Goal: Task Accomplishment & Management: Use online tool/utility

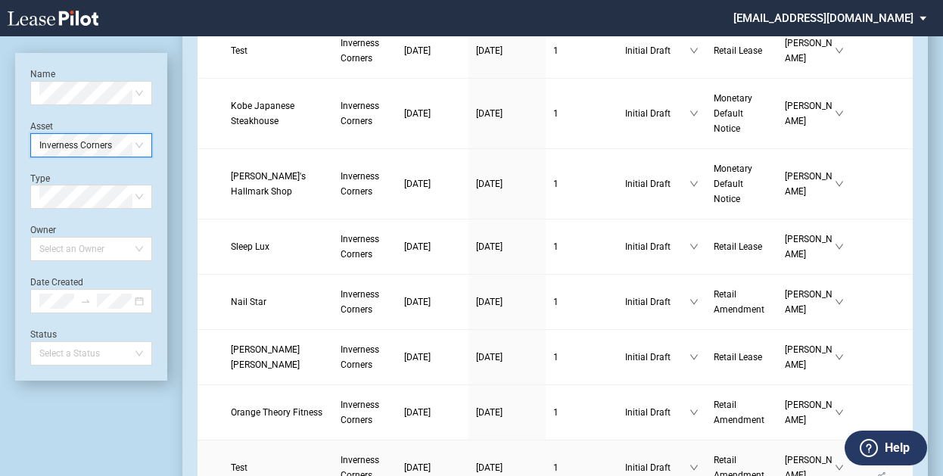
scroll to position [294, 0]
click at [80, 7] on link at bounding box center [80, 18] width 144 height 36
click at [70, 19] on icon at bounding box center [53, 18] width 91 height 15
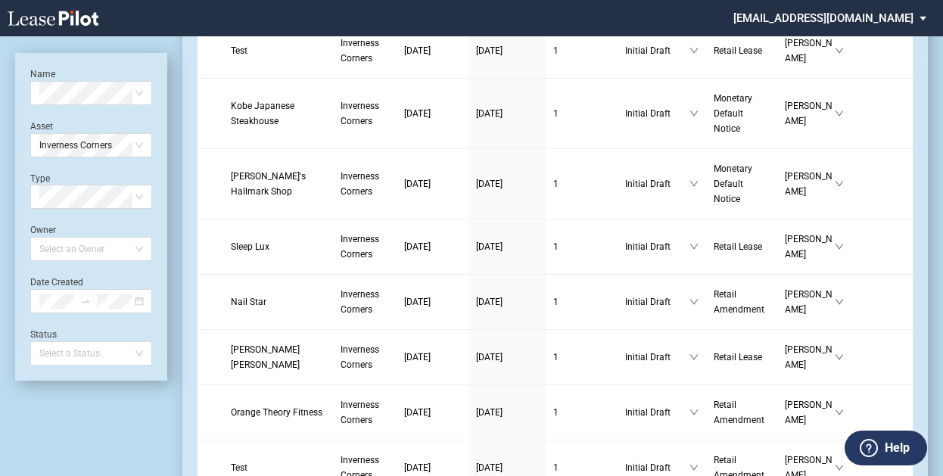
click at [70, 19] on icon at bounding box center [53, 18] width 91 height 15
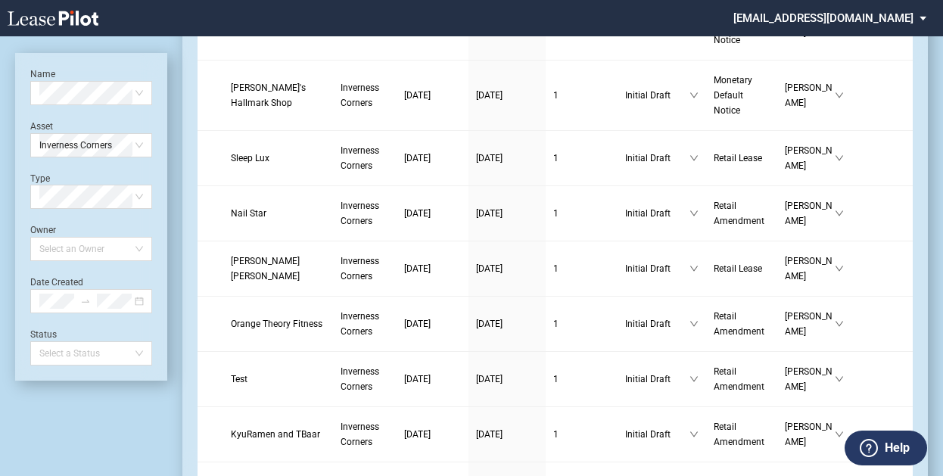
scroll to position [0, 0]
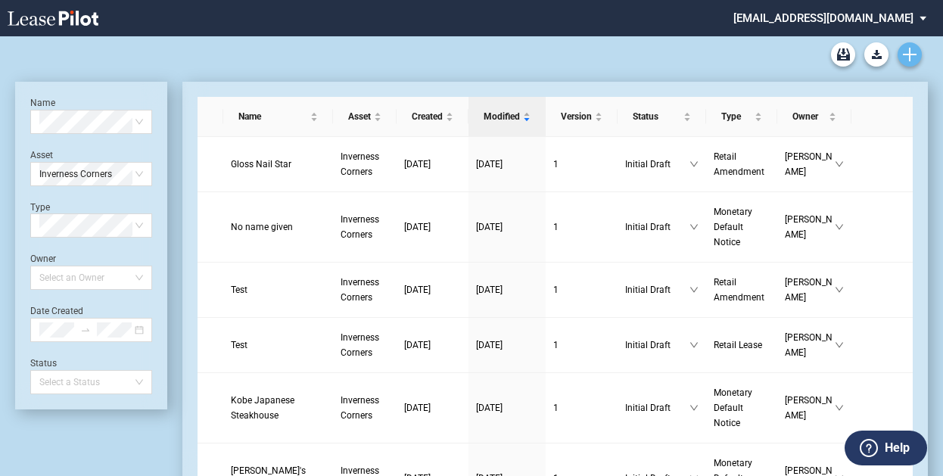
click at [902, 57] on link "Create new document" at bounding box center [910, 54] width 24 height 24
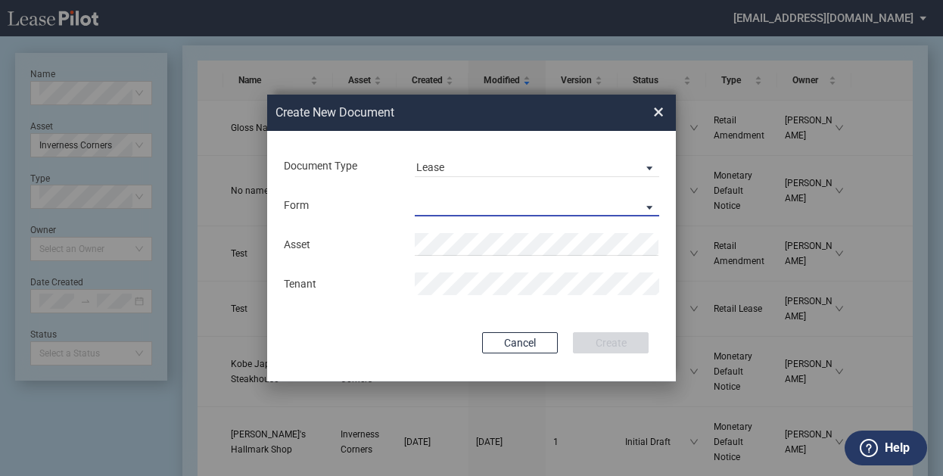
click at [645, 204] on md-select "Retail Lease Monetary Default Notice" at bounding box center [537, 205] width 245 height 23
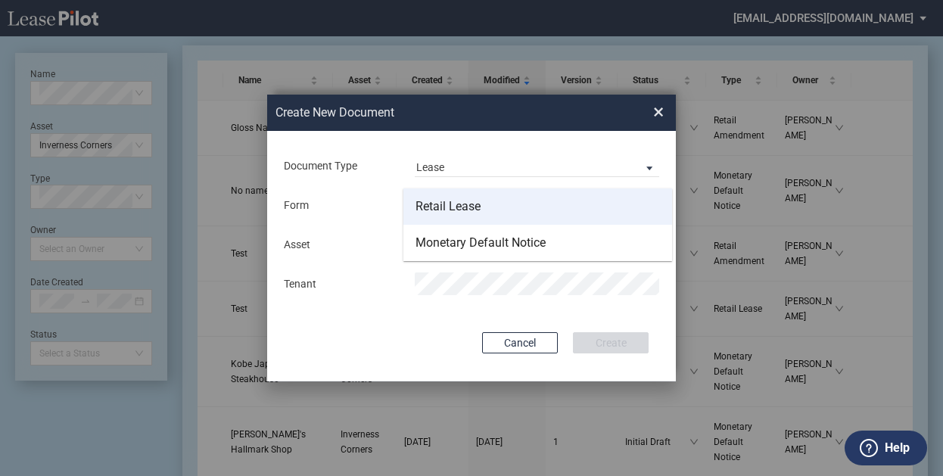
click at [597, 217] on md-option "Retail Lease" at bounding box center [538, 207] width 269 height 36
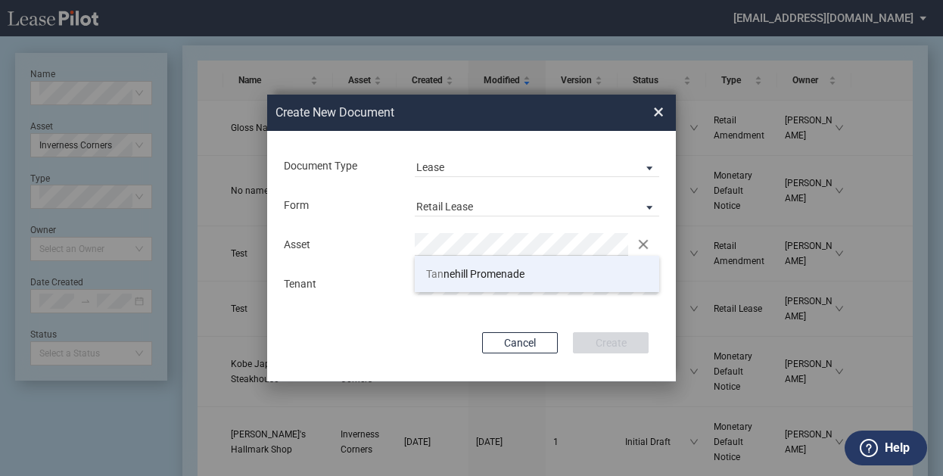
click at [494, 263] on li "Tan nehill Promenade" at bounding box center [537, 274] width 245 height 36
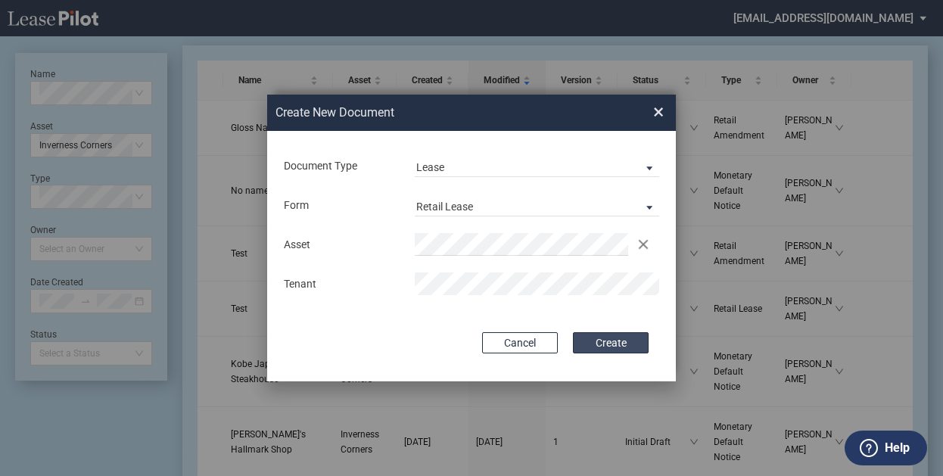
click at [612, 340] on button "Create" at bounding box center [611, 342] width 76 height 21
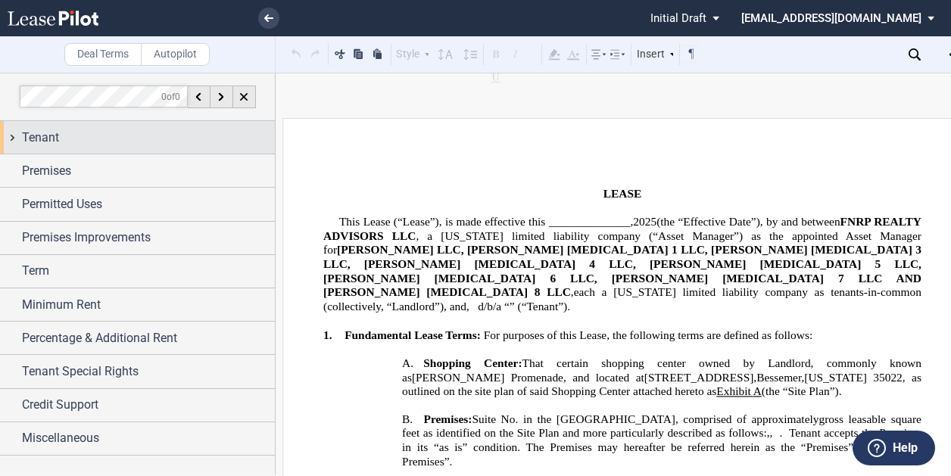
click at [50, 133] on span "Tenant" at bounding box center [40, 138] width 37 height 18
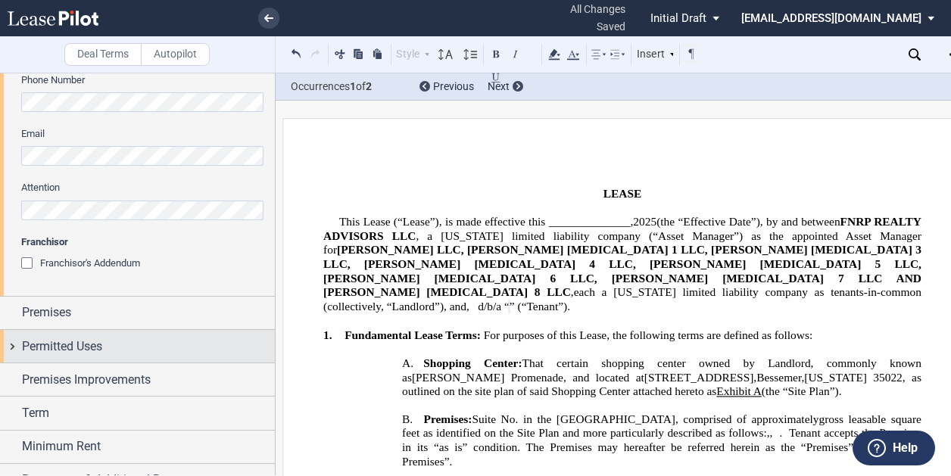
scroll to position [500, 0]
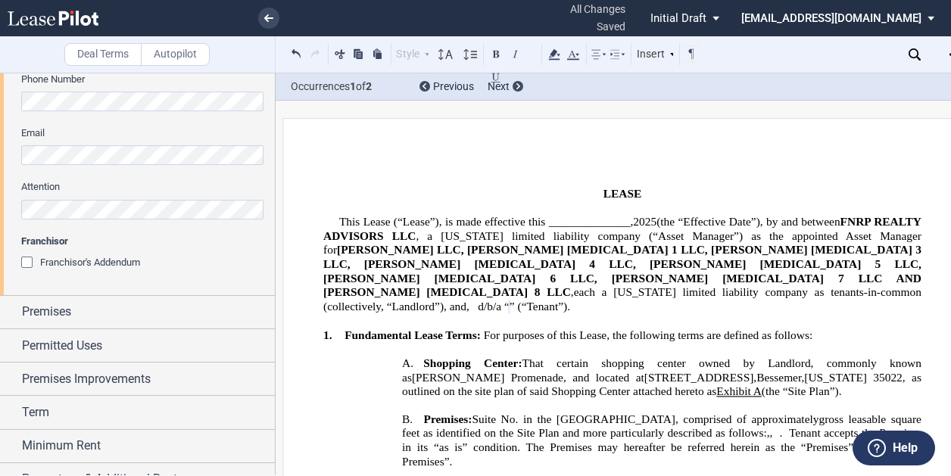
click at [56, 25] on icon at bounding box center [53, 18] width 91 height 15
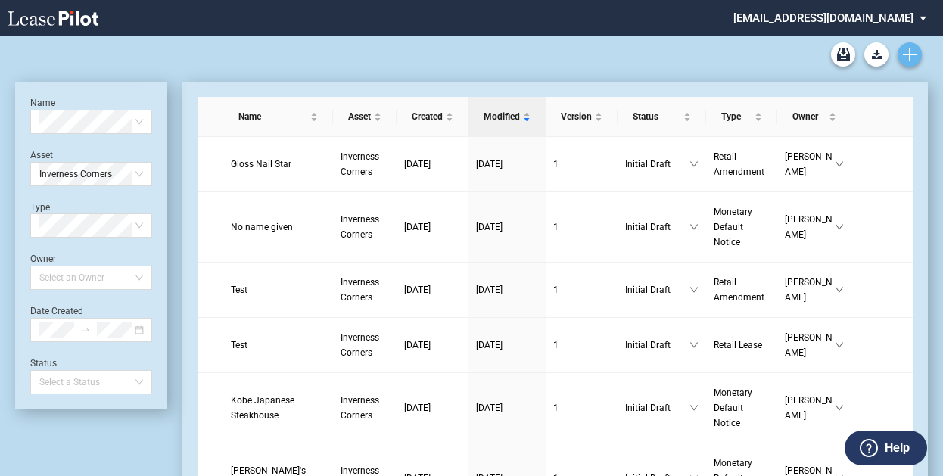
click at [908, 52] on icon "Create new document" at bounding box center [910, 55] width 14 height 14
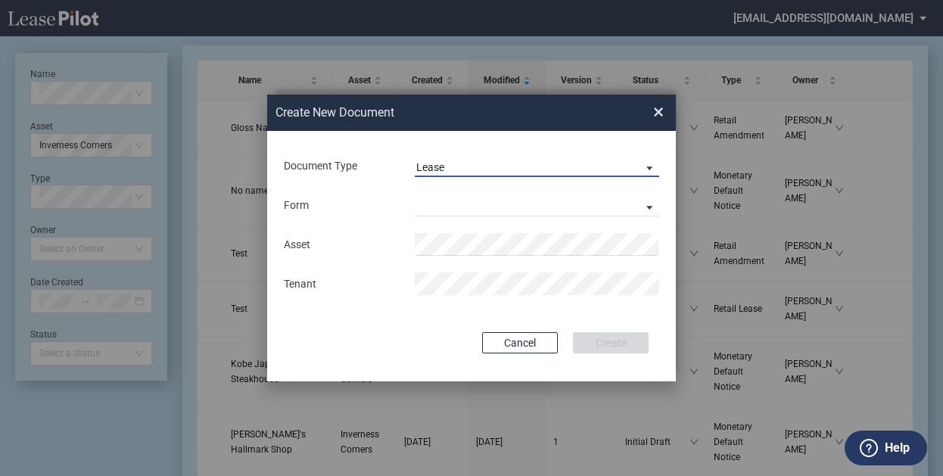
click at [516, 160] on span "Lease" at bounding box center [524, 167] width 217 height 15
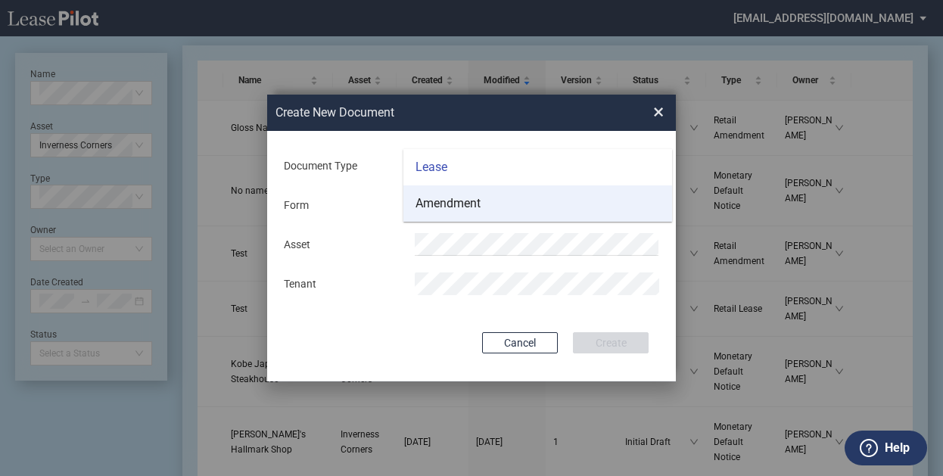
click at [504, 216] on md-option "Amendment" at bounding box center [538, 203] width 269 height 36
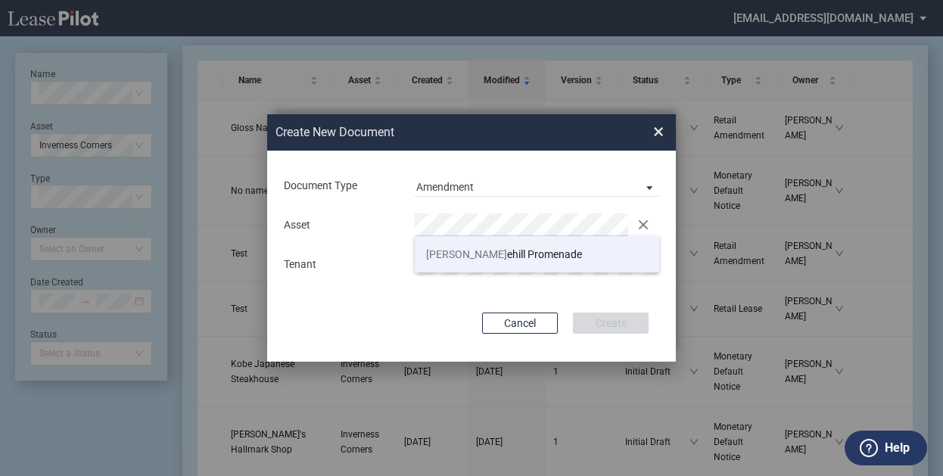
click at [494, 248] on span "Tann ehill Promenade" at bounding box center [504, 254] width 156 height 12
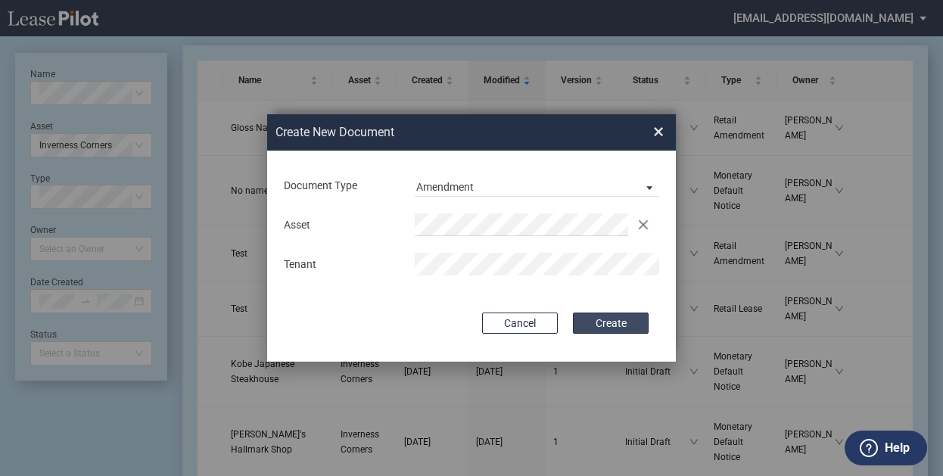
click at [629, 326] on button "Create" at bounding box center [611, 323] width 76 height 21
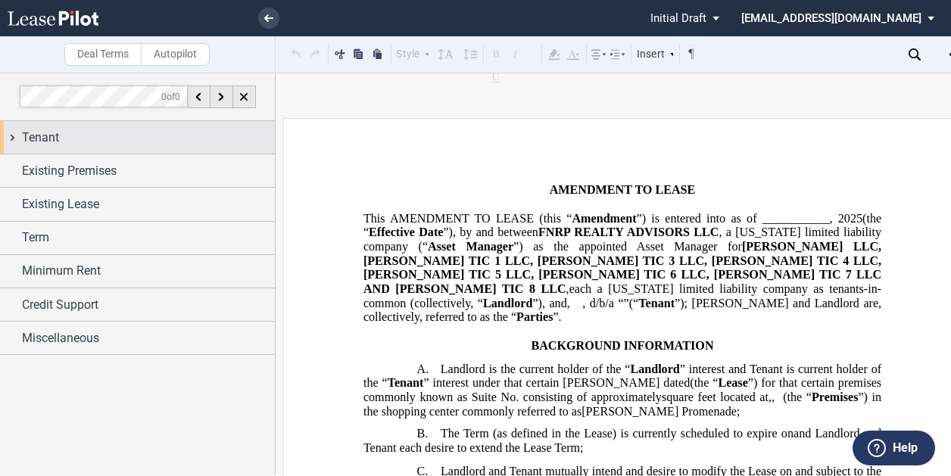
click at [48, 137] on span "Tenant" at bounding box center [40, 138] width 37 height 18
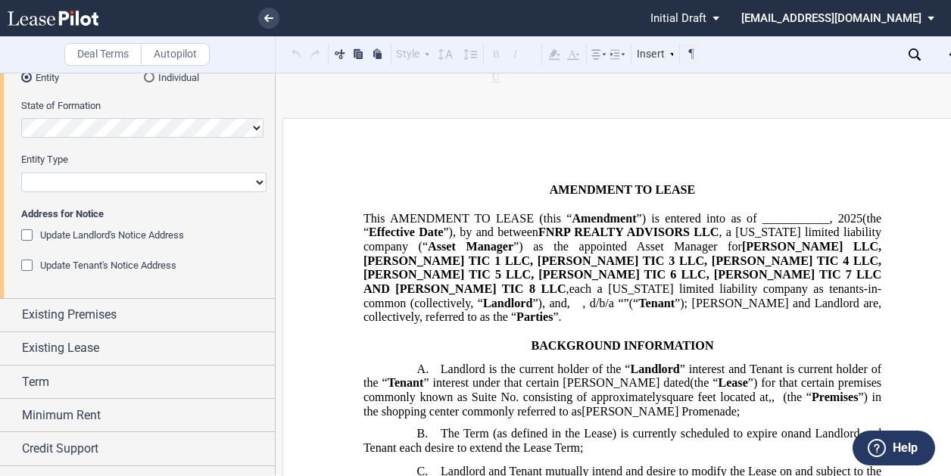
scroll to position [259, 0]
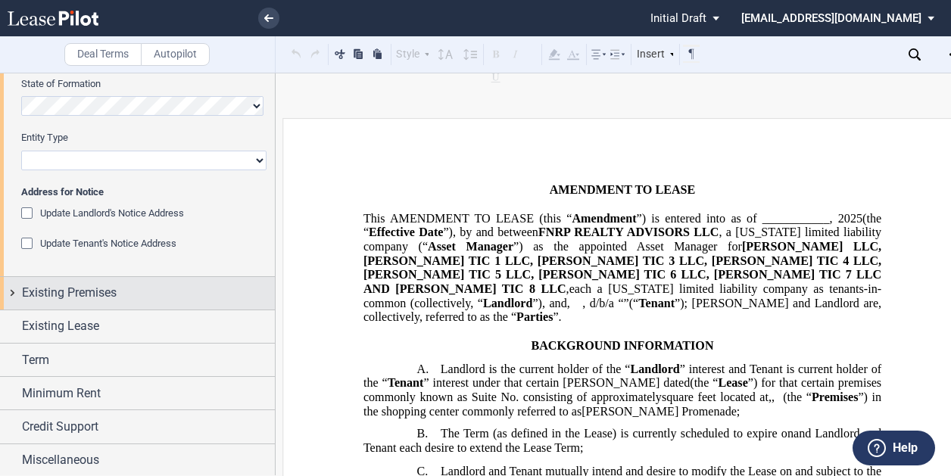
click at [67, 298] on span "Existing Premises" at bounding box center [69, 293] width 95 height 18
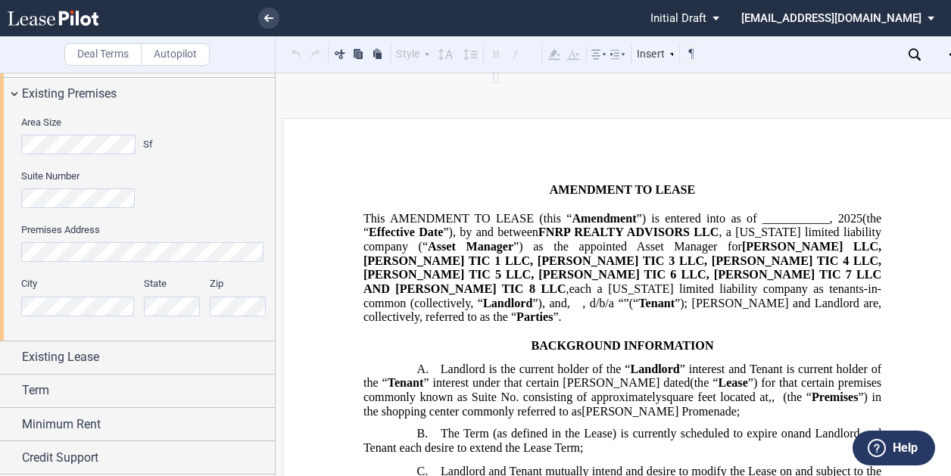
scroll to position [465, 0]
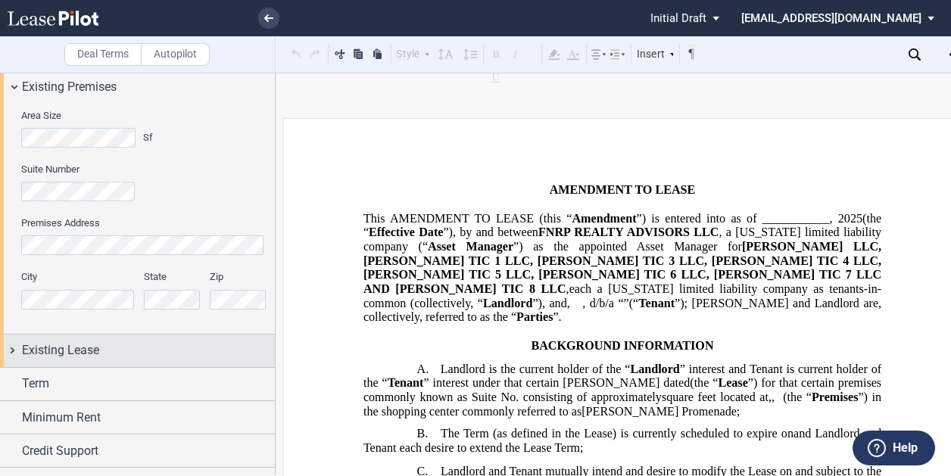
click at [73, 347] on span "Existing Lease" at bounding box center [60, 350] width 77 height 18
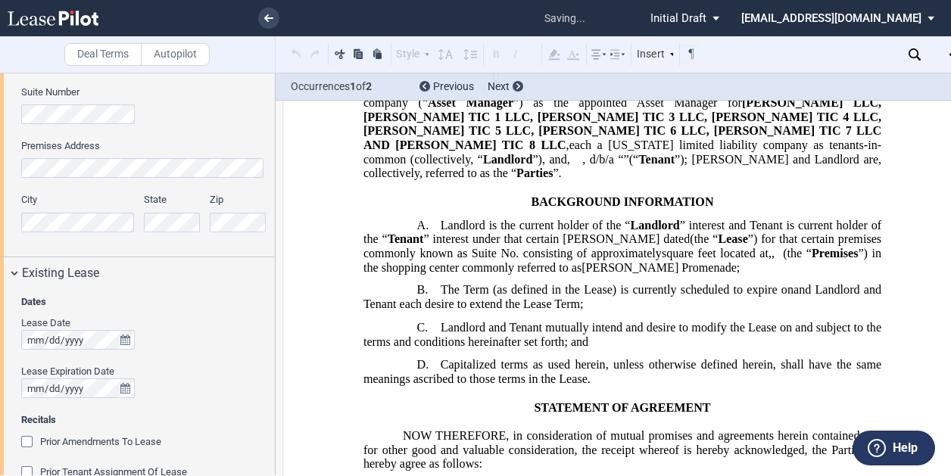
scroll to position [157, 0]
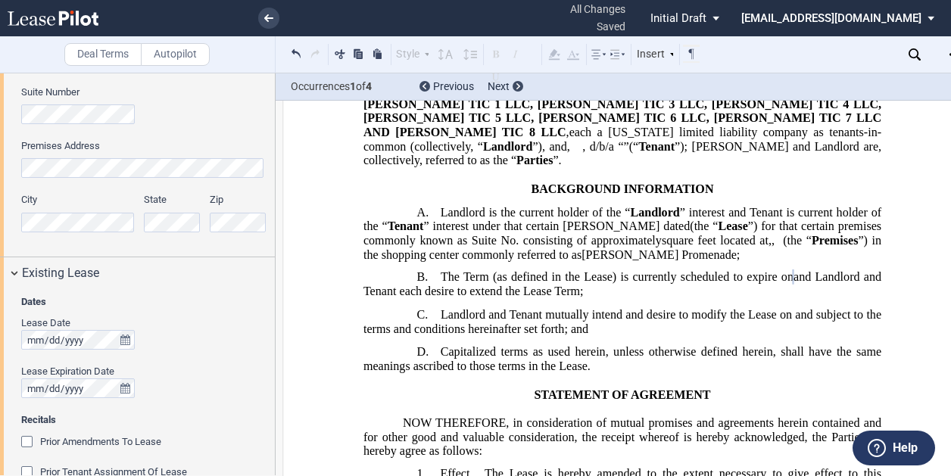
click at [198, 351] on div "Lease Date Lease Expiration Date" at bounding box center [143, 364] width 245 height 97
drag, startPoint x: 198, startPoint y: 351, endPoint x: 31, endPoint y: 437, distance: 188.3
click at [31, 437] on div "Prior Amendments To Lease" at bounding box center [28, 443] width 15 height 15
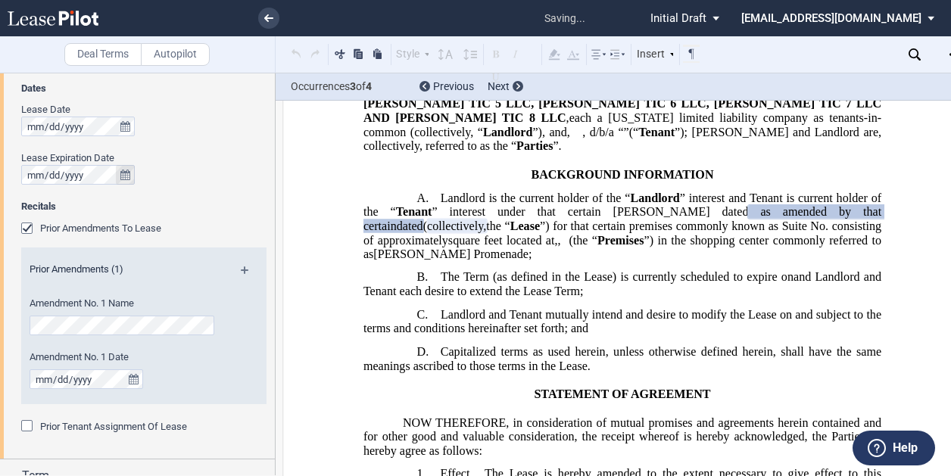
scroll to position [759, 0]
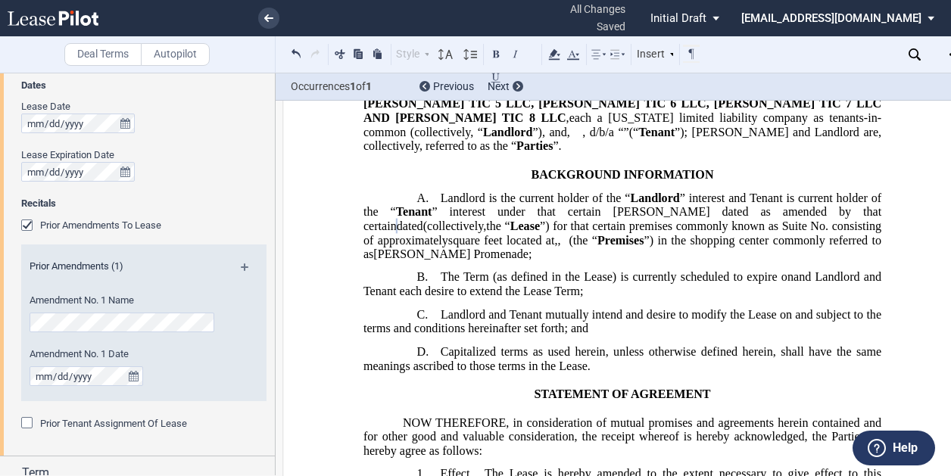
click at [225, 226] on div "Prior Amendments To Lease" at bounding box center [143, 226] width 245 height 15
click at [23, 422] on div "Prior Tenant Assignment Of Lease" at bounding box center [28, 424] width 15 height 15
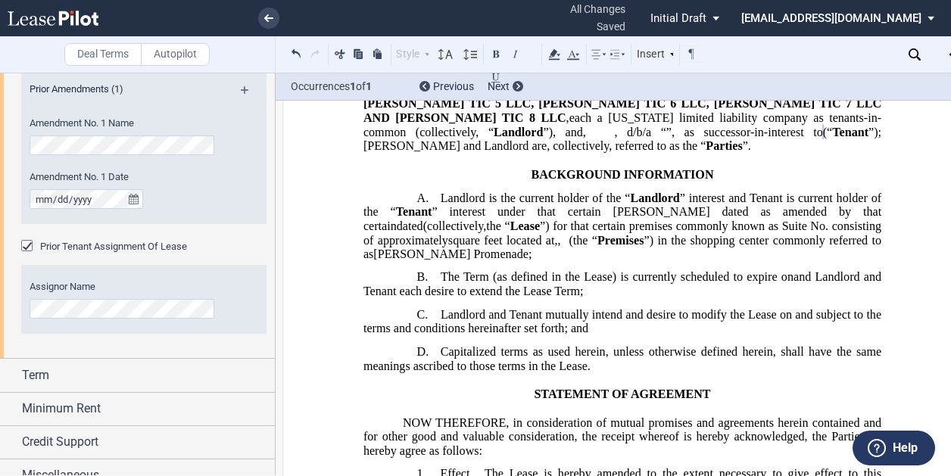
scroll to position [951, 0]
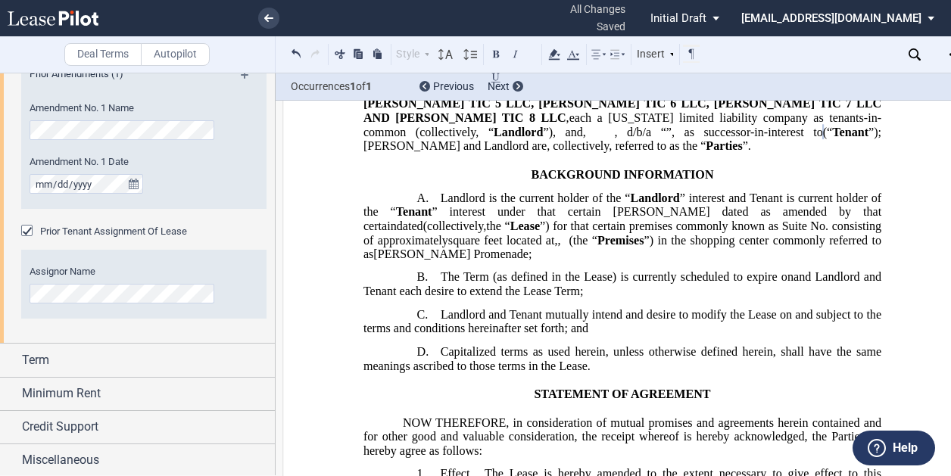
drag, startPoint x: 106, startPoint y: 379, endPoint x: 74, endPoint y: 340, distance: 50.0
click at [74, 340] on div "Dates Lease Date Lease Expiration Date Recitals Prior Amendments To Lease Prior…" at bounding box center [137, 112] width 275 height 463
click at [198, 306] on div "Assignor Name" at bounding box center [123, 292] width 204 height 54
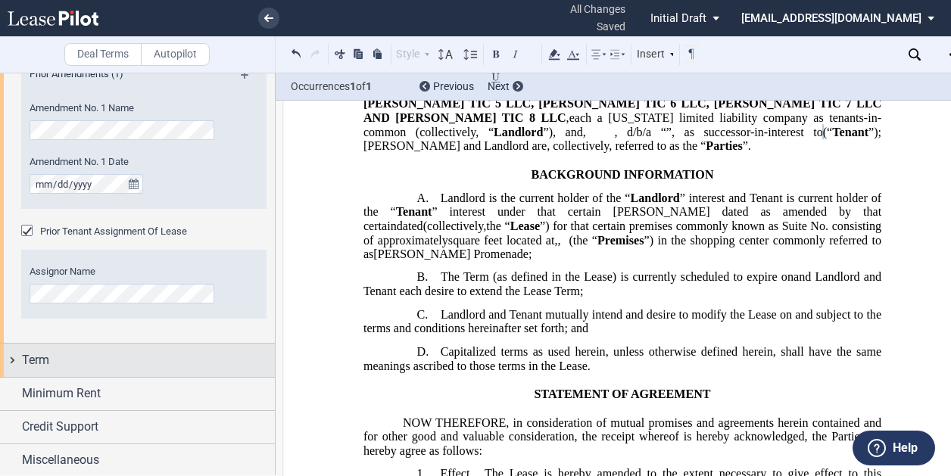
click at [129, 364] on div "Term" at bounding box center [148, 360] width 253 height 18
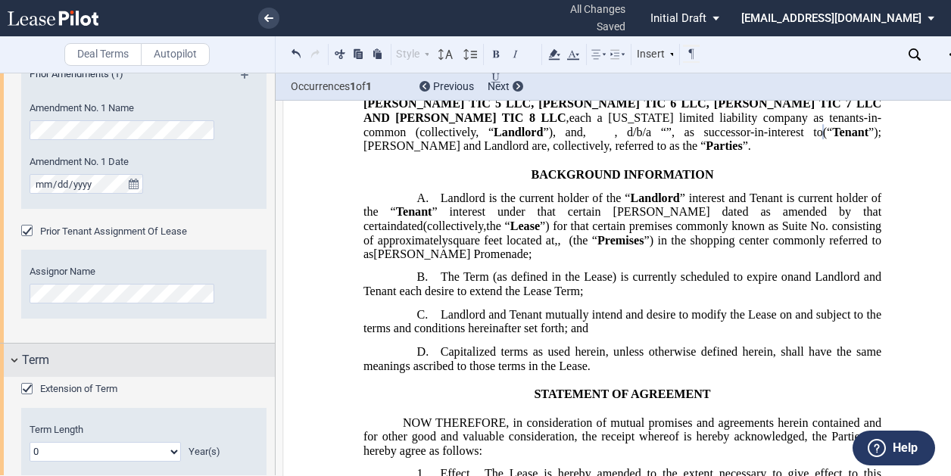
scroll to position [1076, 0]
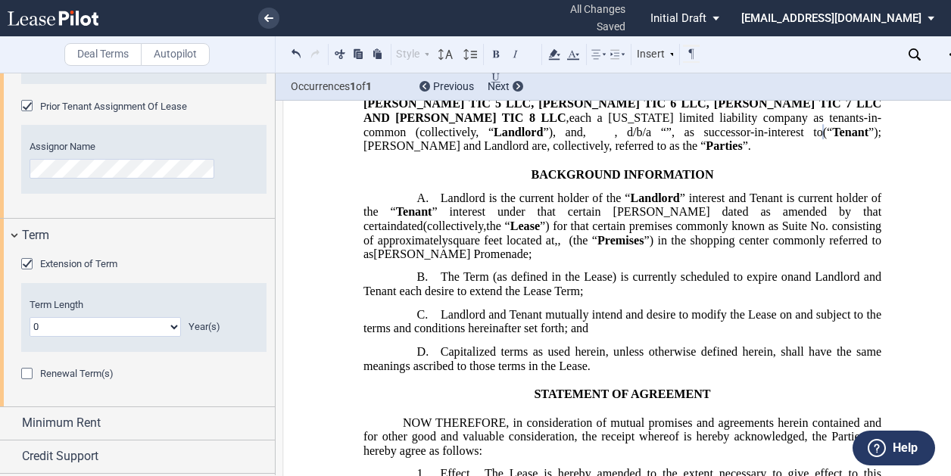
click at [168, 323] on select "0 1 2 3 4 5 6 7 8 9 10 11 12 13 14 15 16 17 18 19 20" at bounding box center [105, 327] width 151 height 20
select select "number:5"
click at [30, 317] on select "0 1 2 3 4 5 6 7 8 9 10 11 12 13 14 15 16 17 18 19 20" at bounding box center [105, 327] width 151 height 20
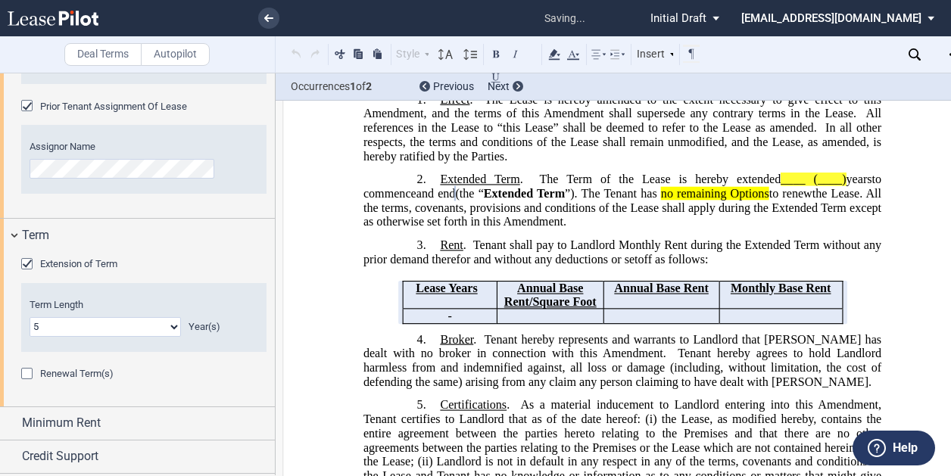
scroll to position [548, 0]
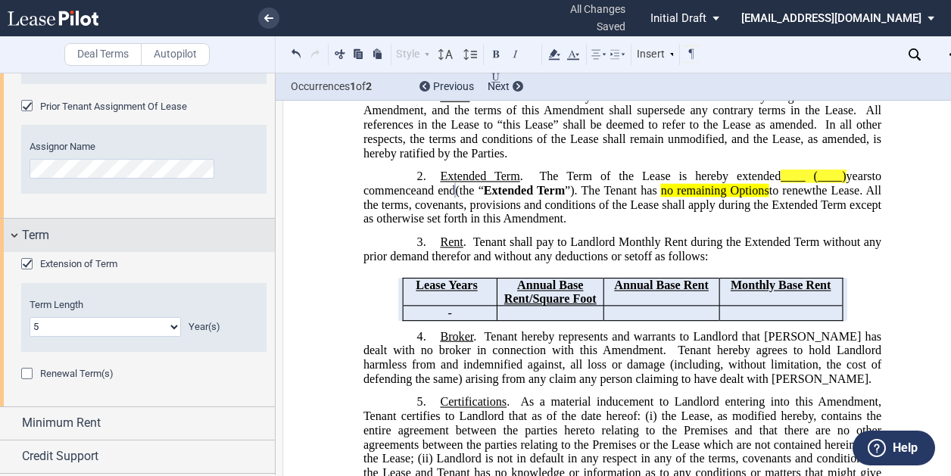
click at [8, 235] on div "Term" at bounding box center [137, 235] width 275 height 33
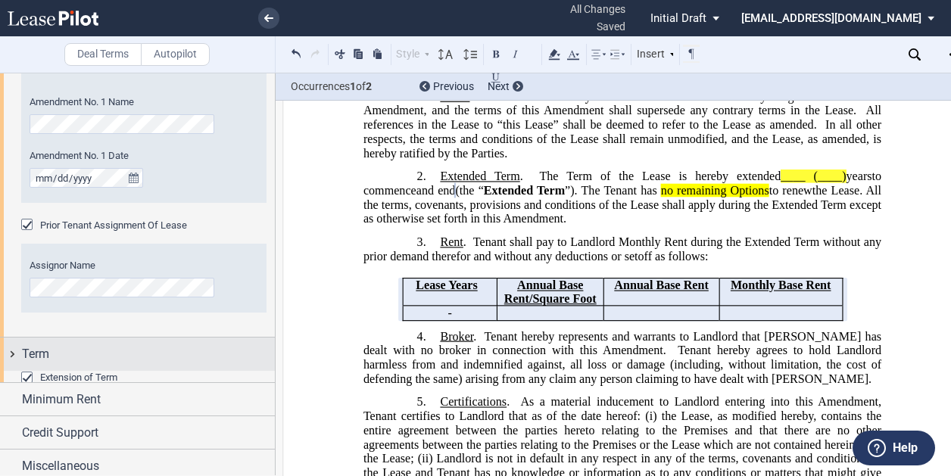
scroll to position [951, 0]
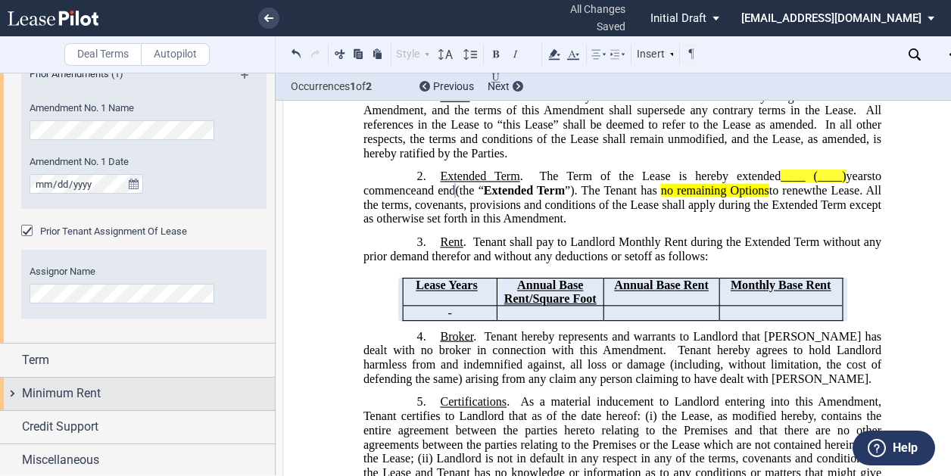
click at [53, 379] on div "Minimum Rent" at bounding box center [137, 394] width 275 height 33
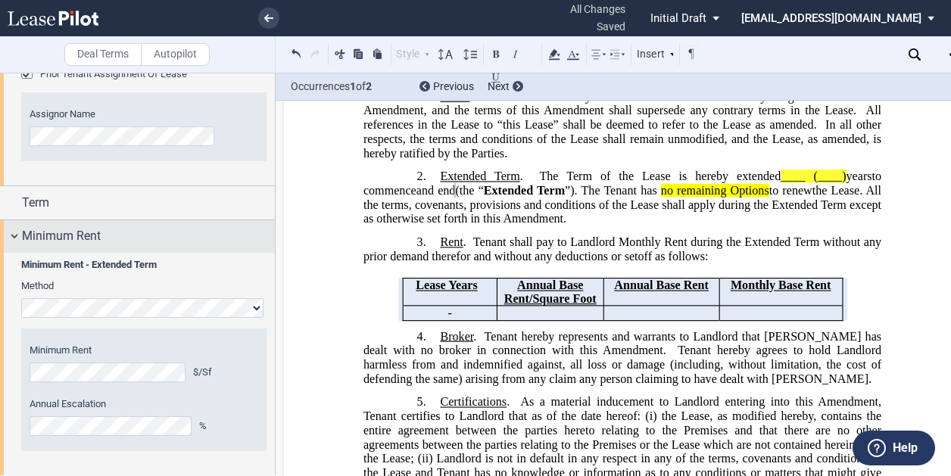
scroll to position [1174, 0]
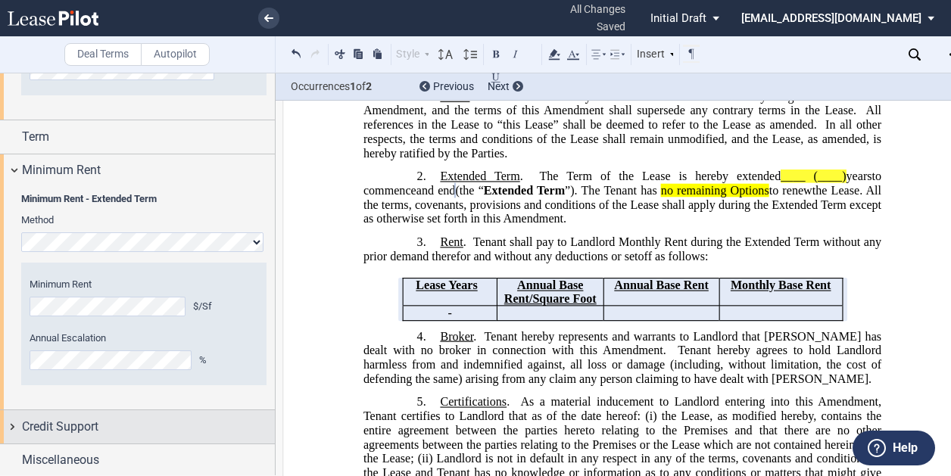
click at [52, 422] on span "Credit Support" at bounding box center [60, 427] width 76 height 18
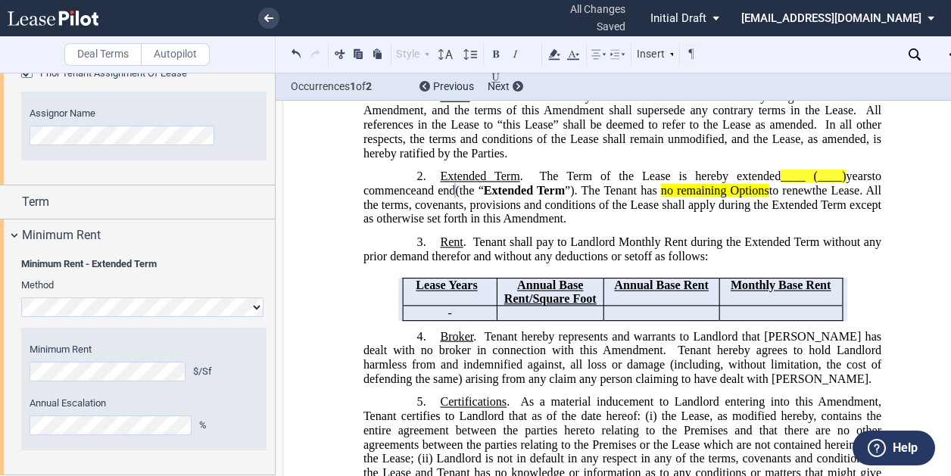
scroll to position [1249, 0]
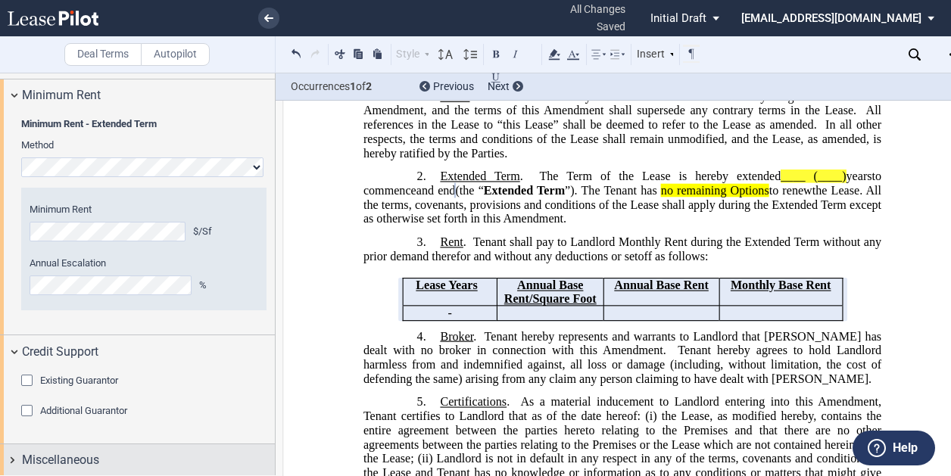
click at [53, 464] on span "Miscellaneous" at bounding box center [60, 460] width 77 height 18
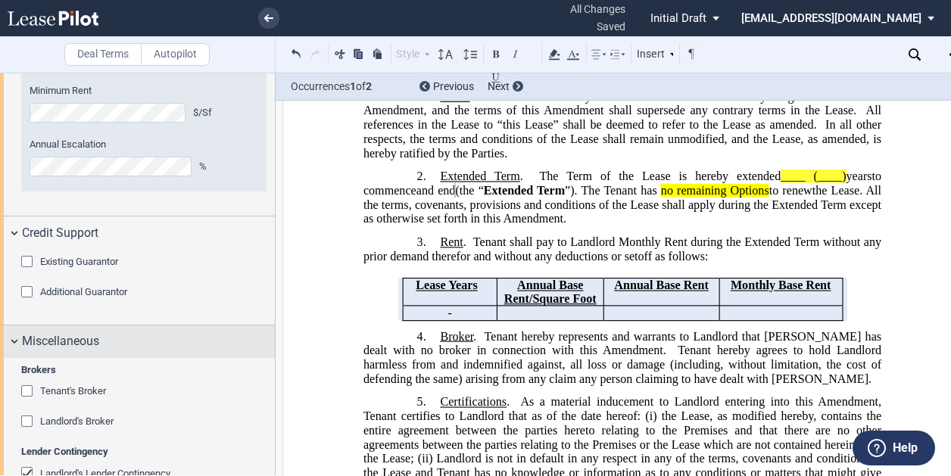
scroll to position [1442, 0]
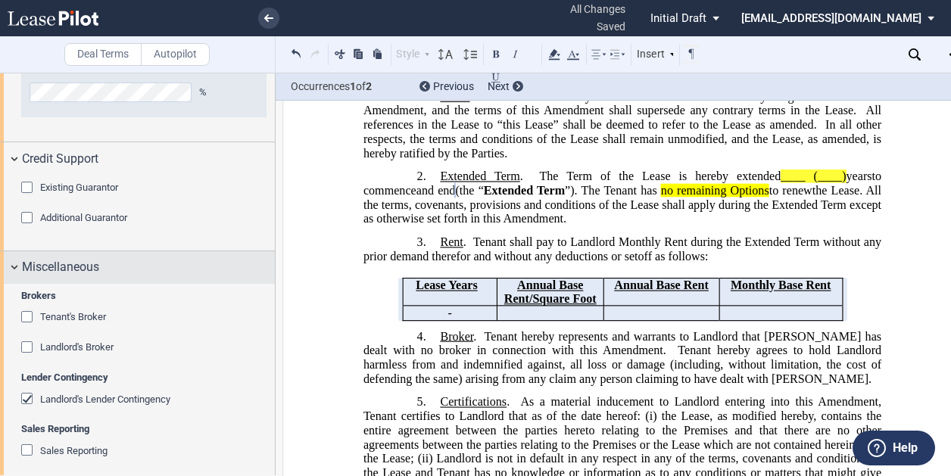
click at [15, 271] on div "Miscellaneous" at bounding box center [137, 267] width 275 height 33
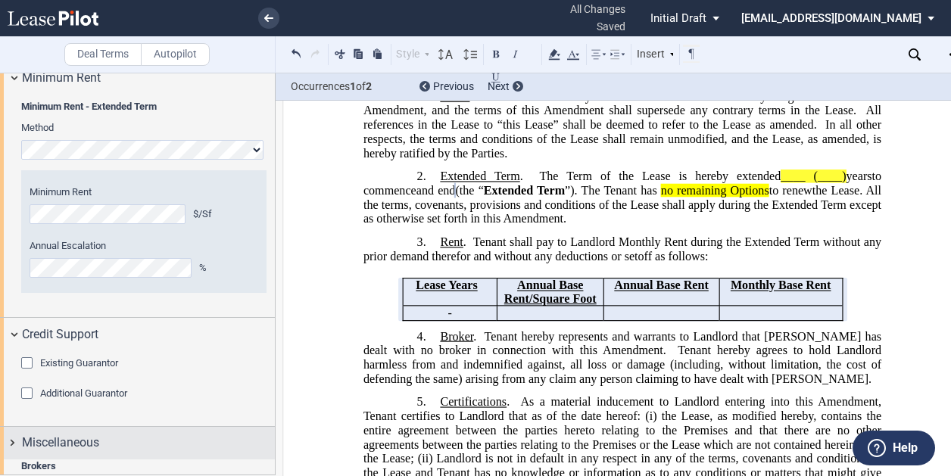
scroll to position [1249, 0]
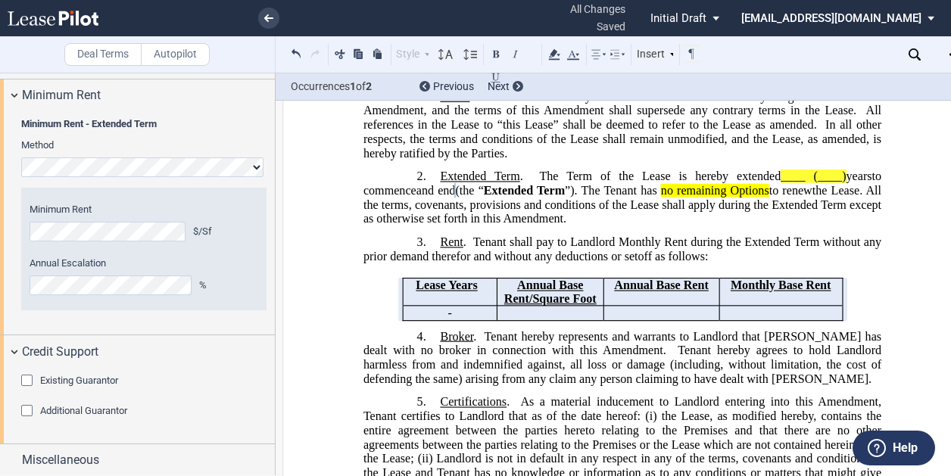
click at [27, 376] on div "Existing Guarantor" at bounding box center [28, 382] width 15 height 15
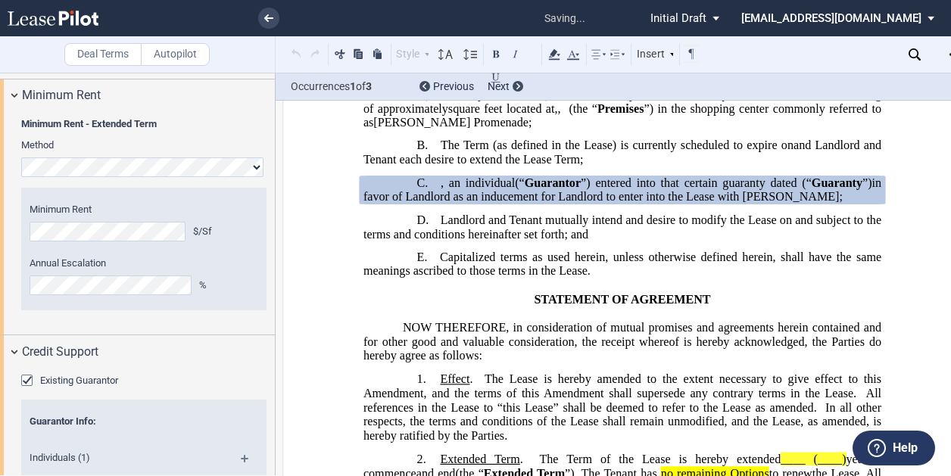
scroll to position [1370, 0]
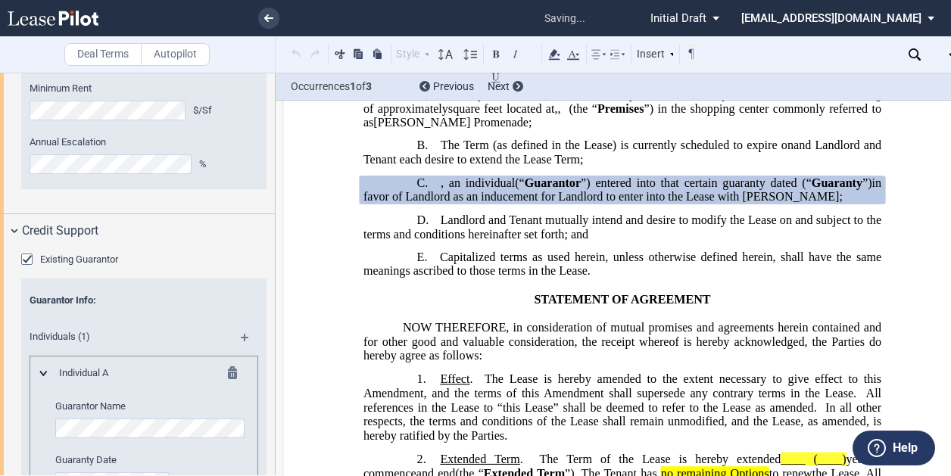
click at [73, 438] on div "Guarantor Name Guaranty Date" at bounding box center [151, 446] width 192 height 92
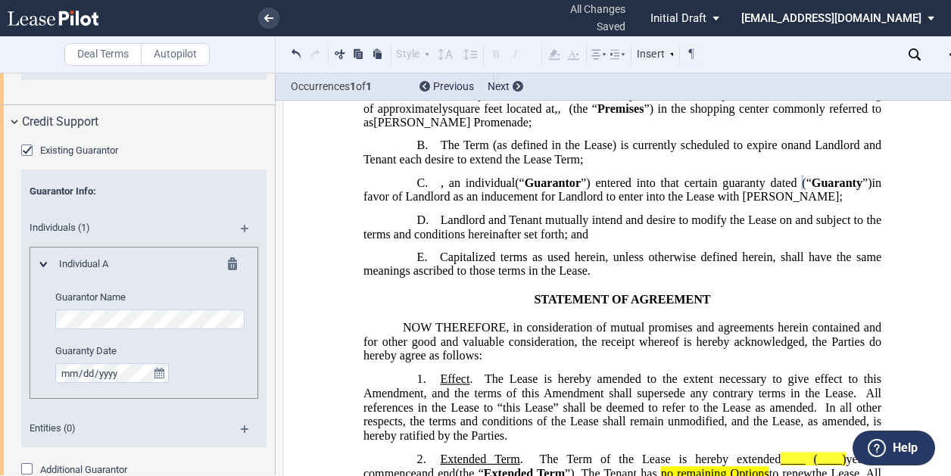
scroll to position [1463, 0]
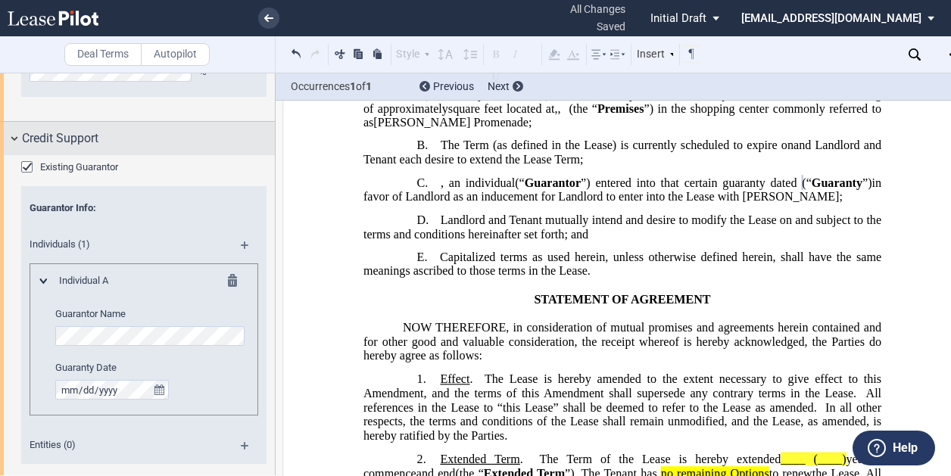
click at [17, 129] on div "Credit Support" at bounding box center [137, 138] width 275 height 33
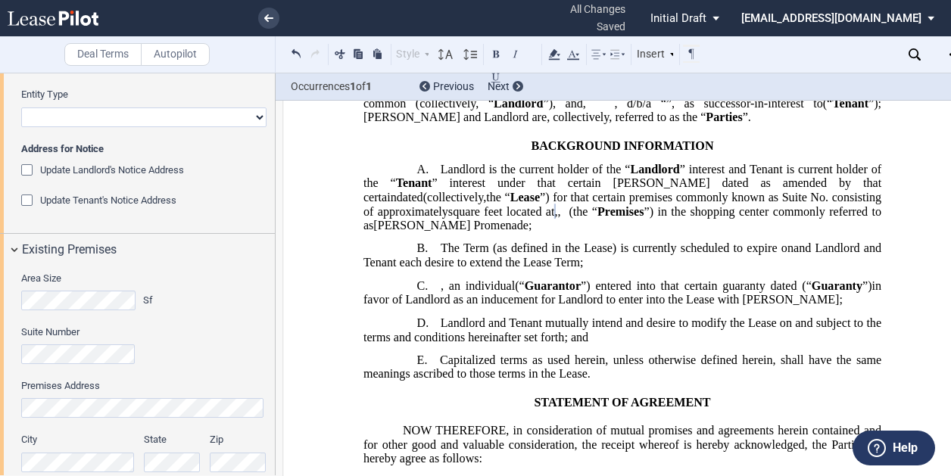
scroll to position [308, 0]
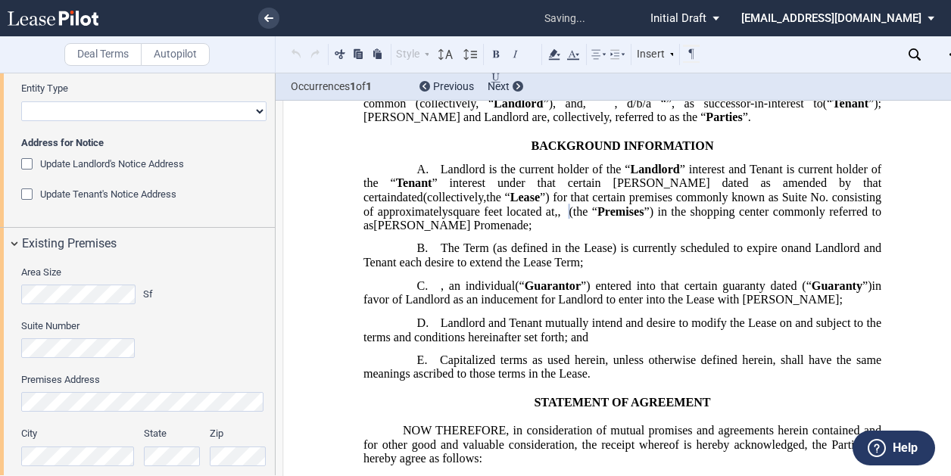
click at [28, 159] on div "Update Landlord's Notice Address" at bounding box center [28, 165] width 15 height 15
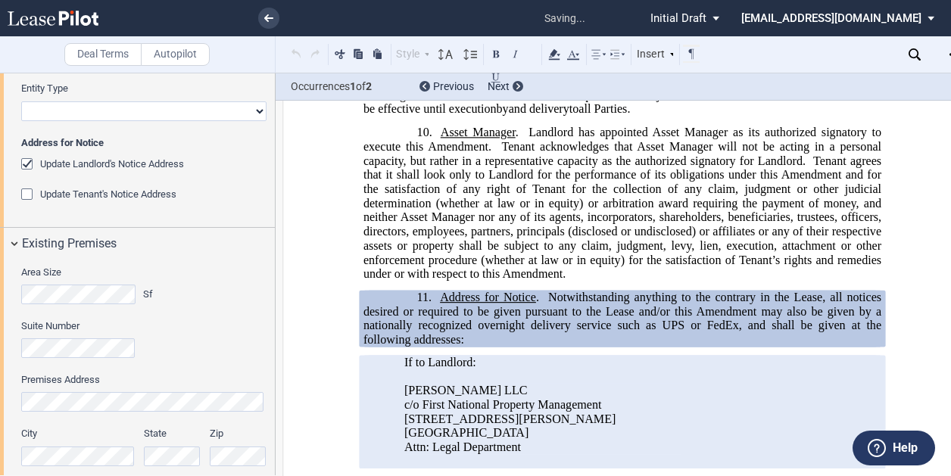
scroll to position [1622, 0]
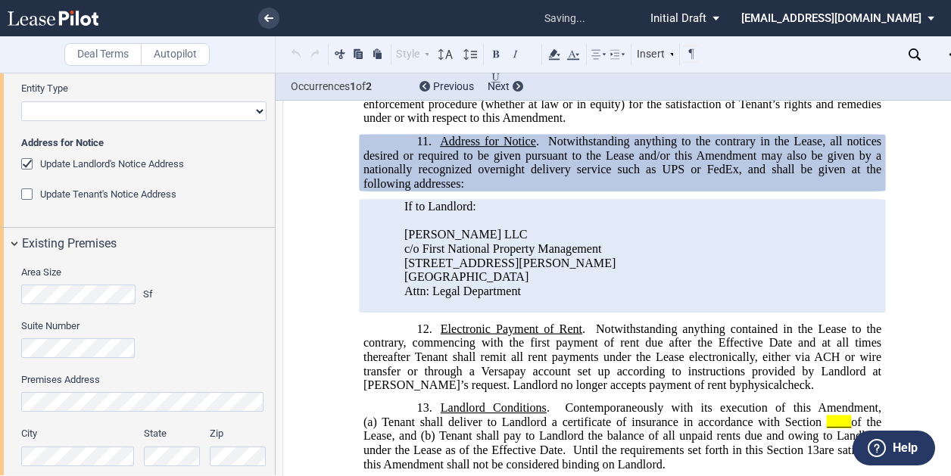
click at [29, 189] on div "Update Tenant's Notice Address" at bounding box center [28, 196] width 15 height 15
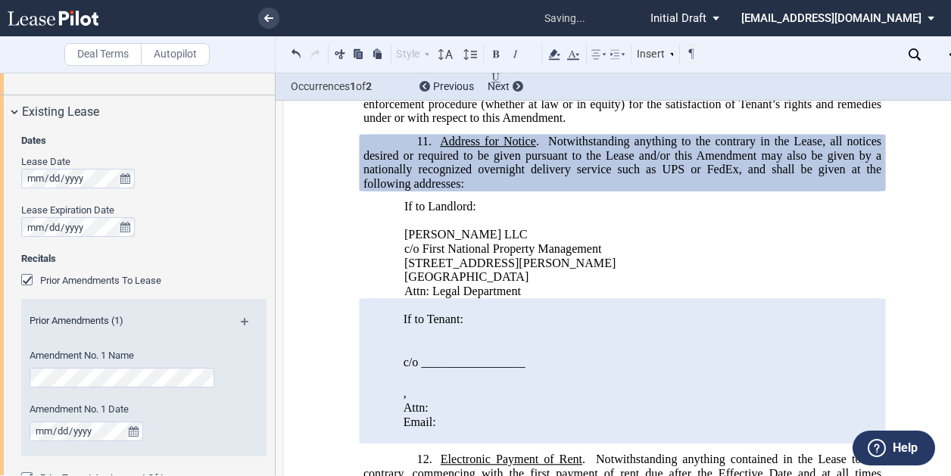
scroll to position [877, 0]
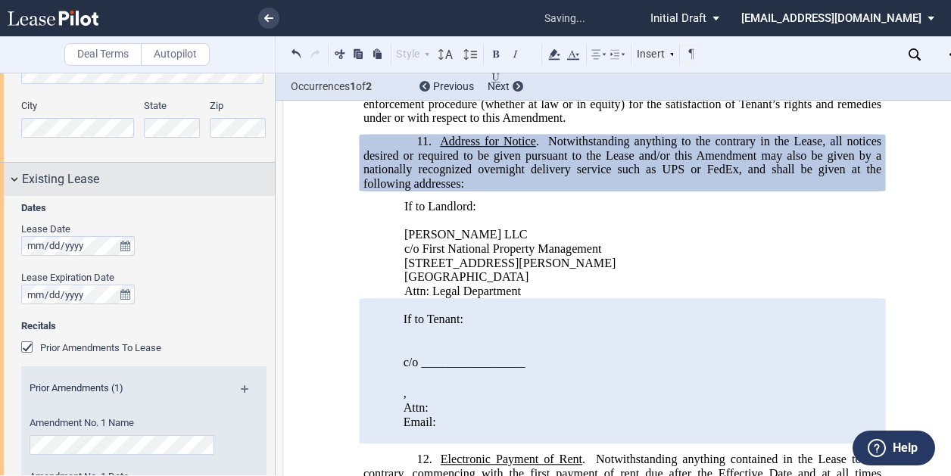
click at [14, 175] on div "Existing Lease" at bounding box center [137, 179] width 275 height 33
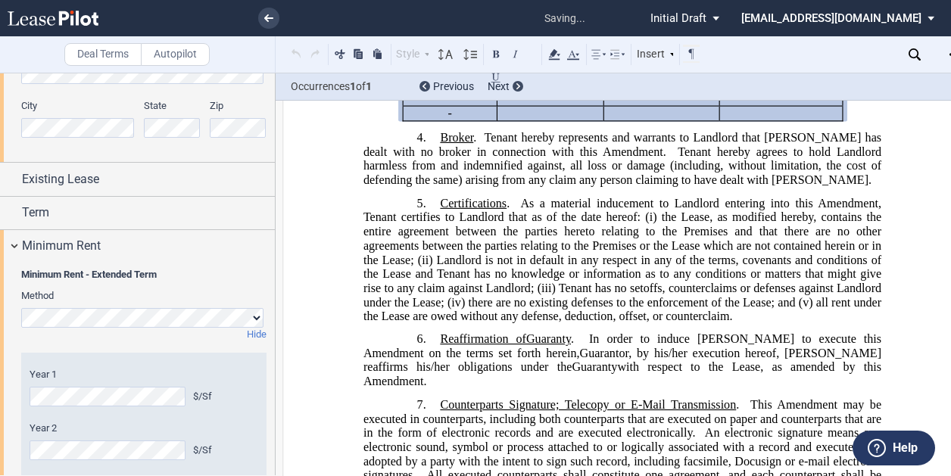
scroll to position [721, 0]
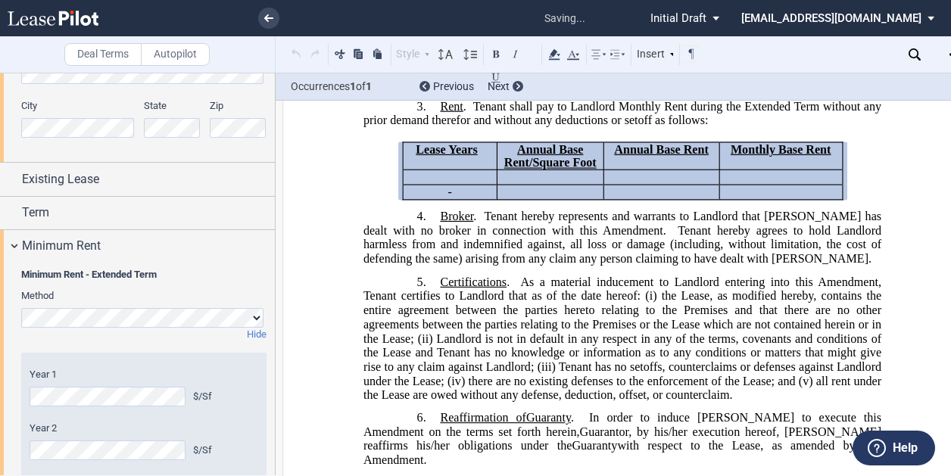
click at [190, 281] on div "Minimum Rent - Extended Term Method Hide" at bounding box center [143, 305] width 245 height 74
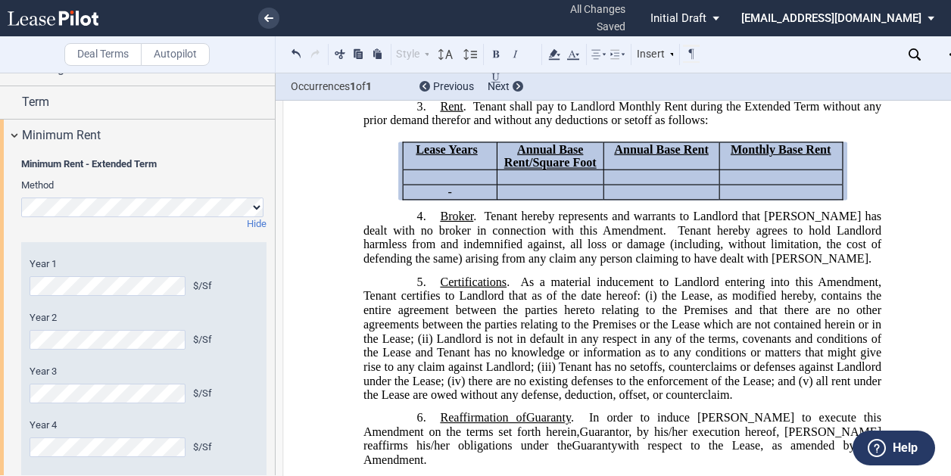
scroll to position [1129, 0]
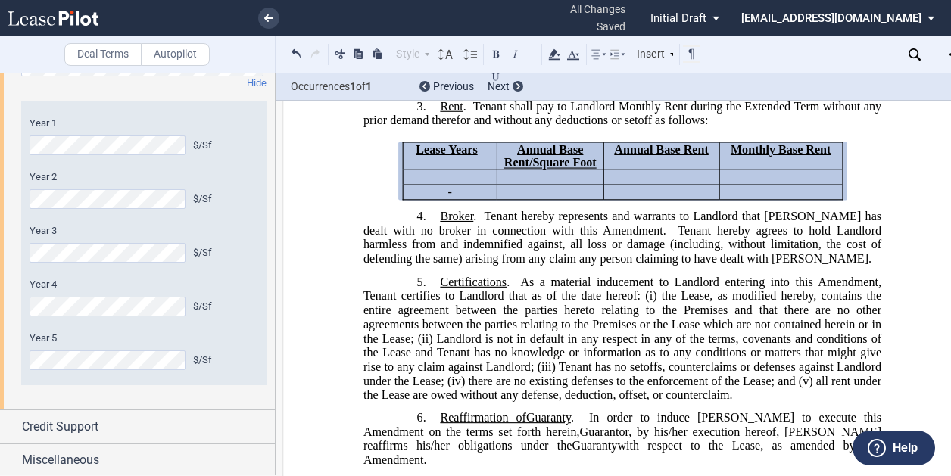
click at [201, 79] on div "Hide" at bounding box center [144, 83] width 263 height 14
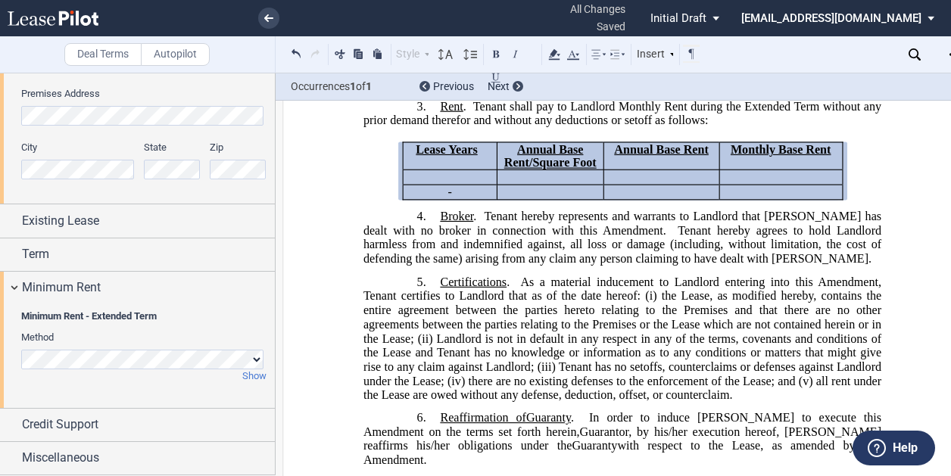
scroll to position [834, 0]
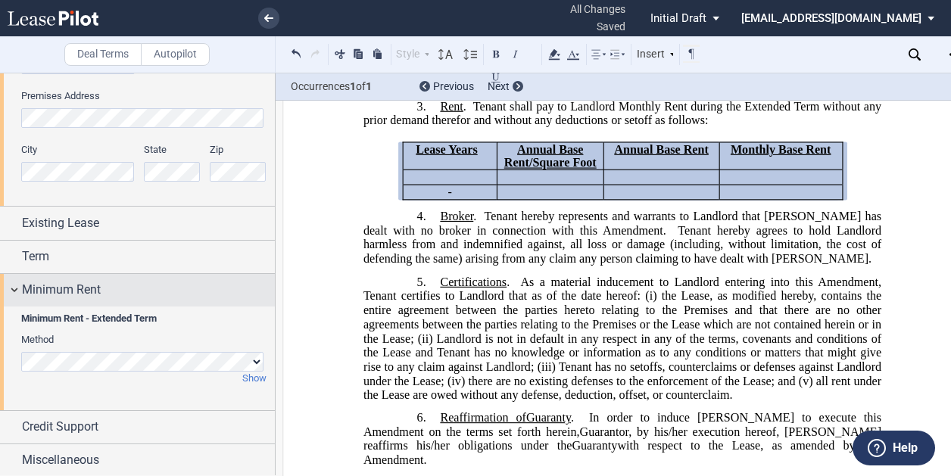
click at [15, 290] on div "Minimum Rent" at bounding box center [137, 290] width 275 height 33
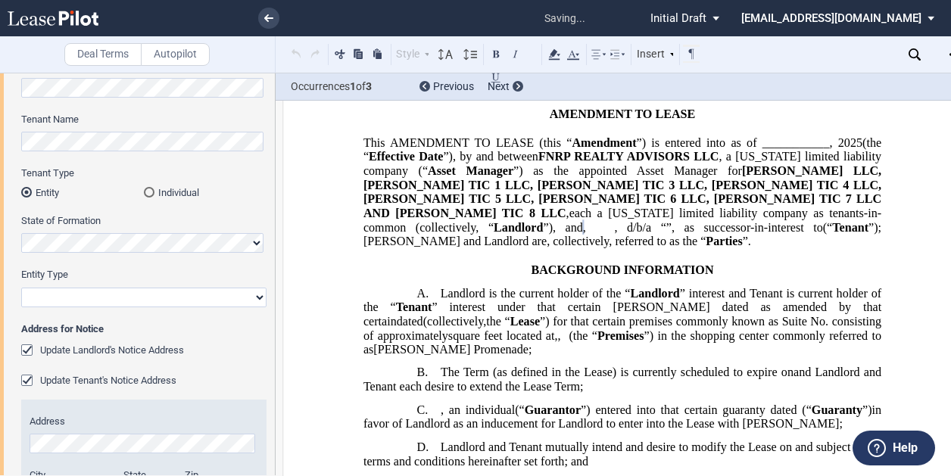
scroll to position [76, 0]
click at [88, 301] on select "Corporation Limited Liability Company General Partnership Limited Partnership O…" at bounding box center [143, 298] width 245 height 20
select select "corporation"
click at [21, 288] on select "Corporation Limited Liability Company General Partnership Limited Partnership O…" at bounding box center [143, 298] width 245 height 20
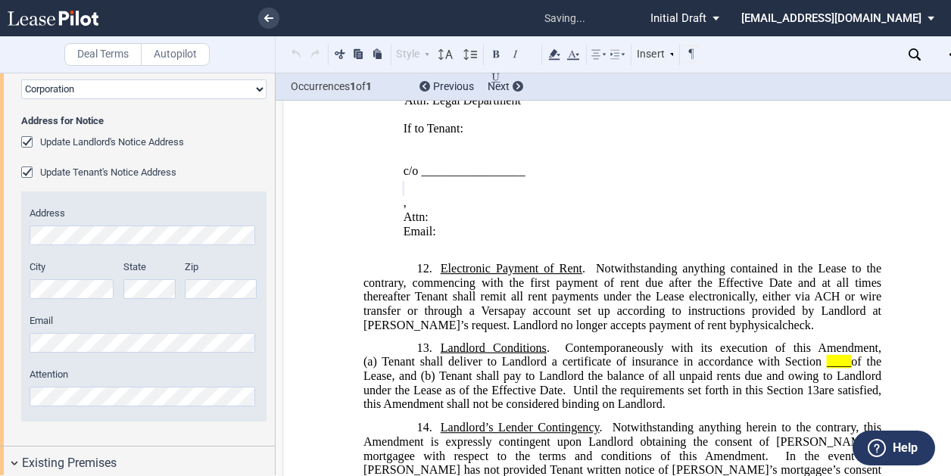
scroll to position [1889, 0]
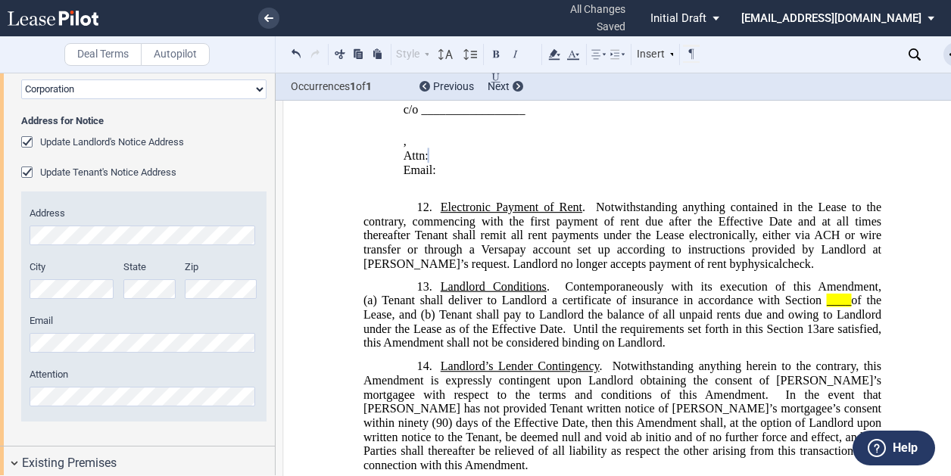
click at [948, 52] on div "Open Lease options menu" at bounding box center [955, 54] width 24 height 24
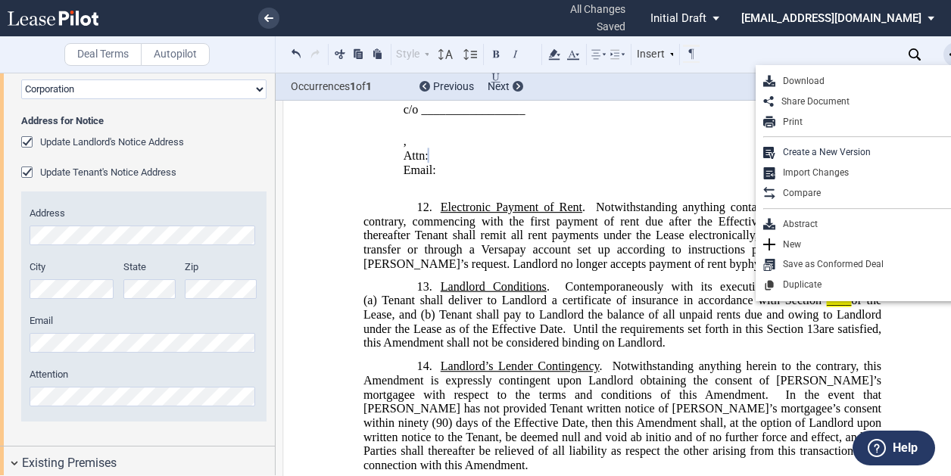
click at [948, 52] on div "Open Lease options menu" at bounding box center [955, 54] width 24 height 24
click at [884, 75] on div "Download" at bounding box center [867, 81] width 185 height 13
